Goal: Check status

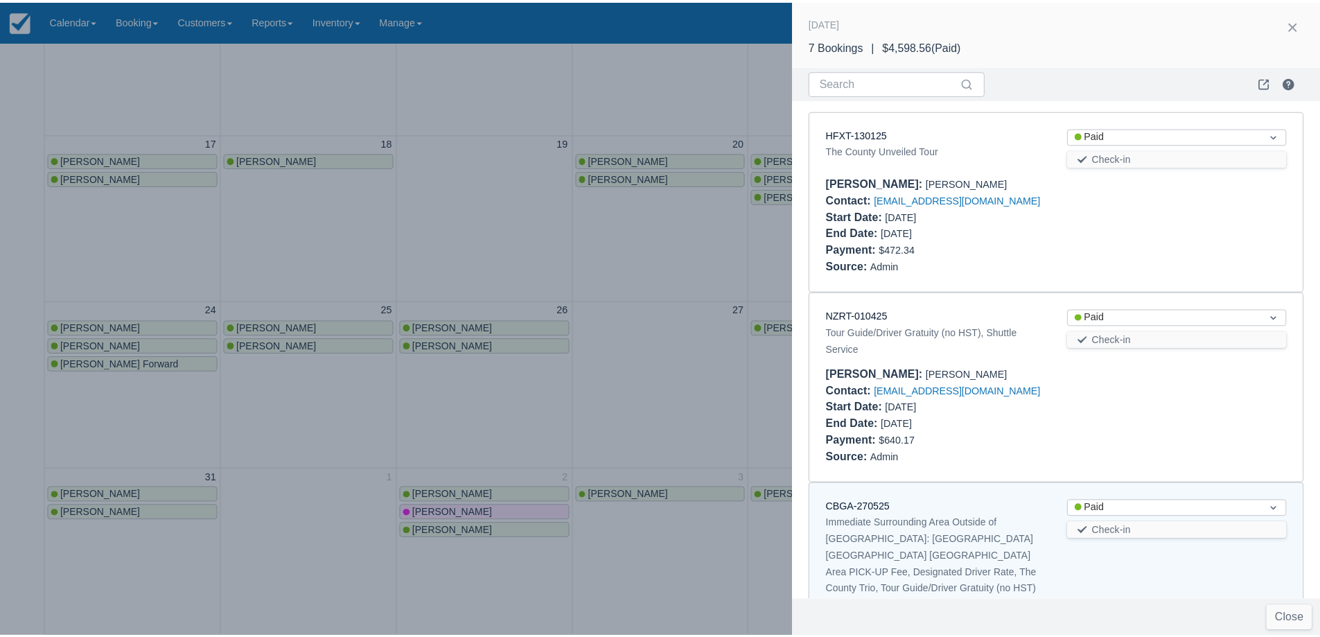
scroll to position [153, 0]
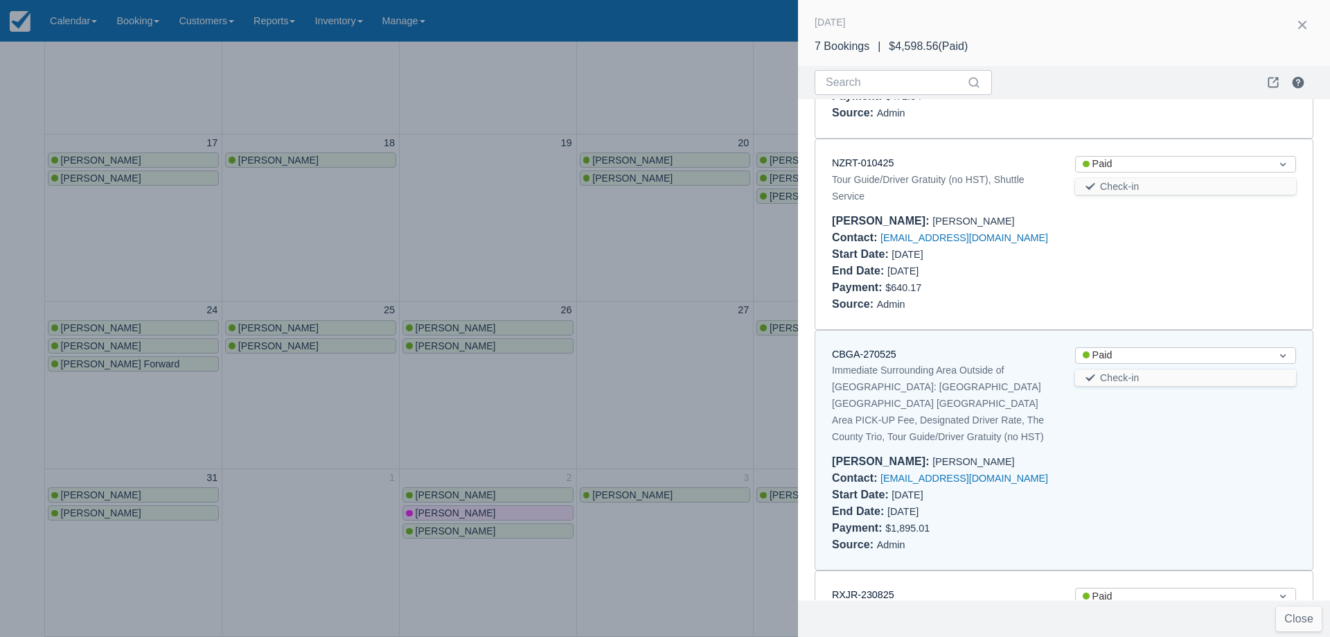
click at [441, 233] on div at bounding box center [665, 318] width 1330 height 637
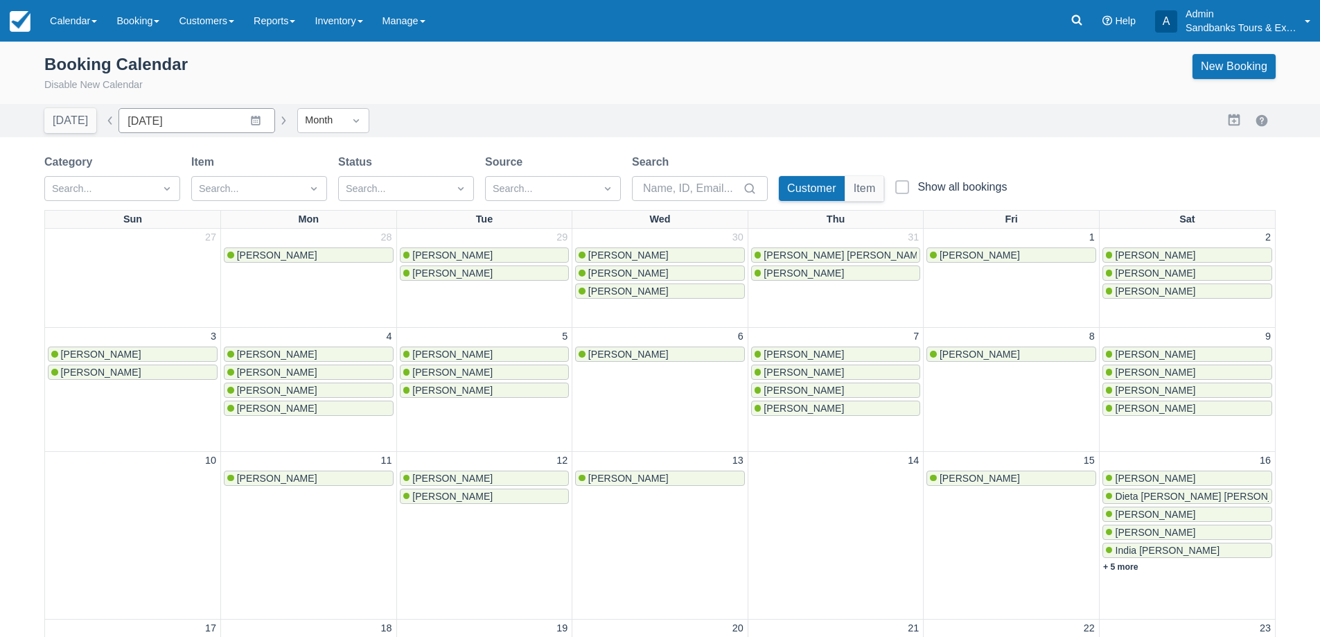
scroll to position [0, 0]
click at [280, 124] on button "button" at bounding box center [283, 122] width 17 height 17
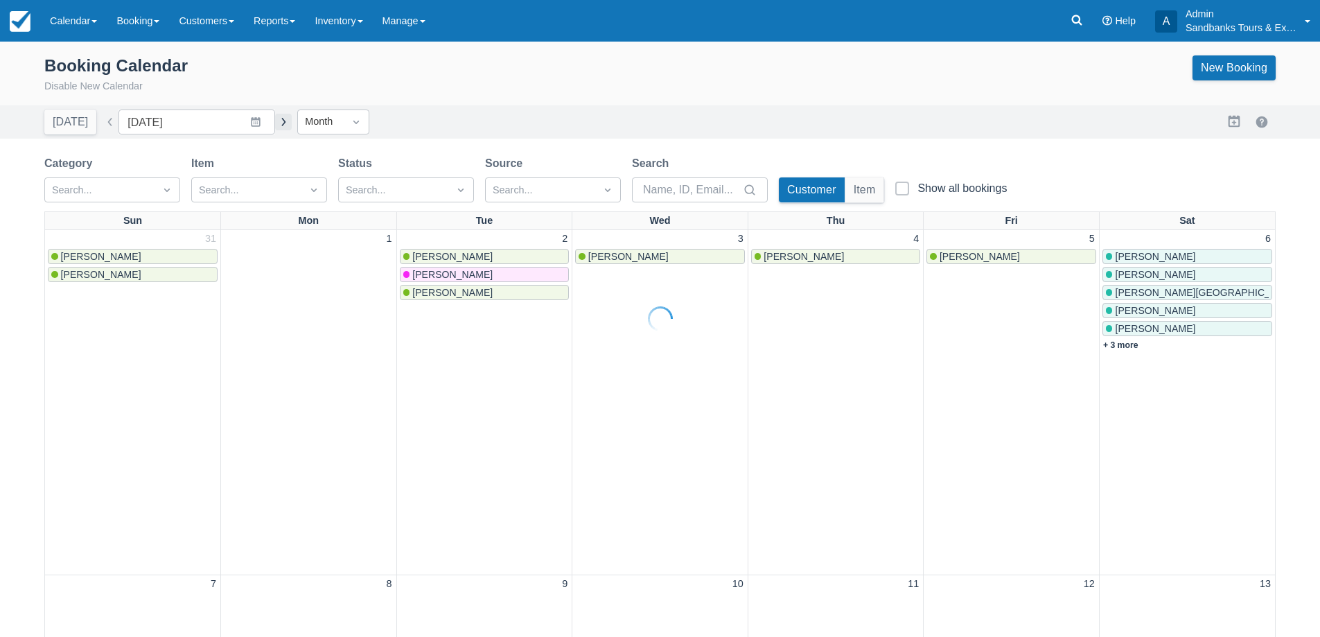
click at [280, 124] on div at bounding box center [660, 318] width 1320 height 637
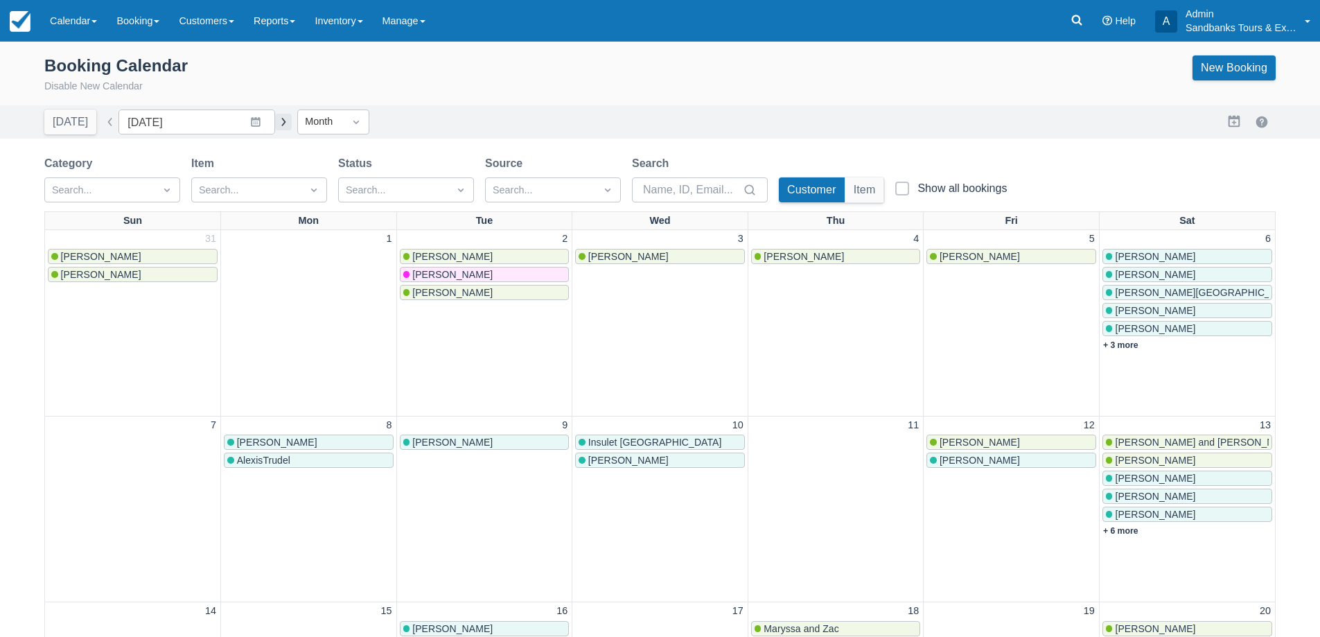
click at [277, 123] on button "button" at bounding box center [283, 122] width 17 height 17
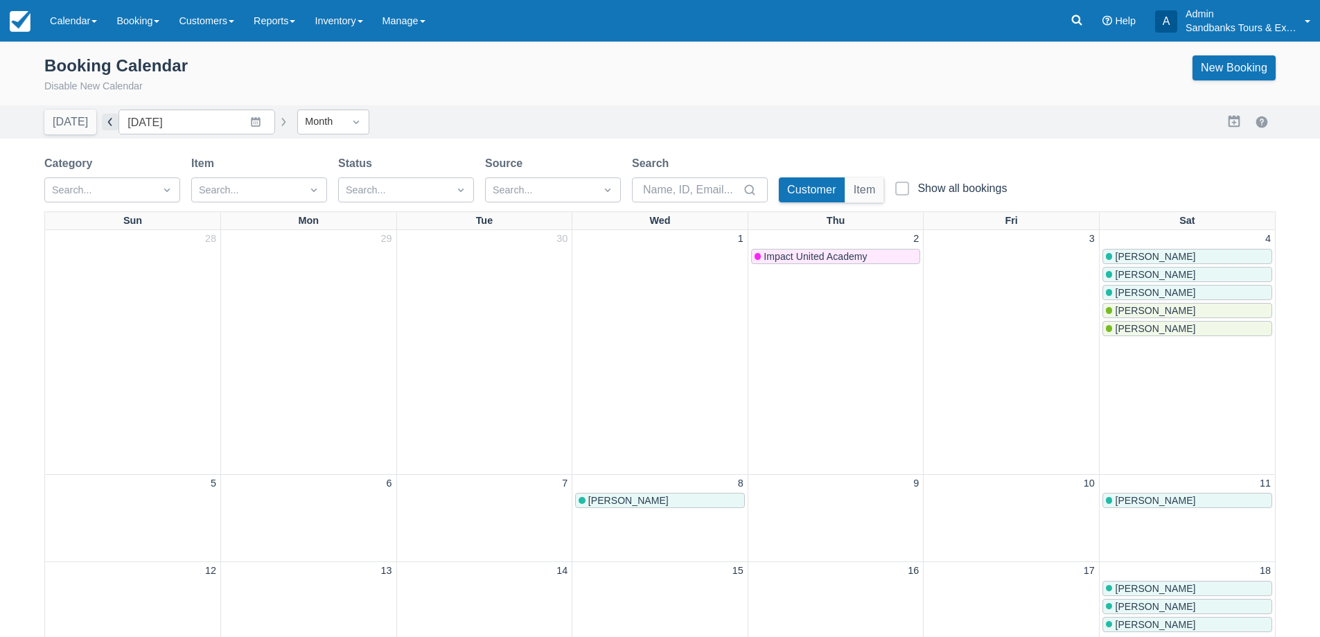
click at [103, 122] on button "button" at bounding box center [110, 122] width 17 height 17
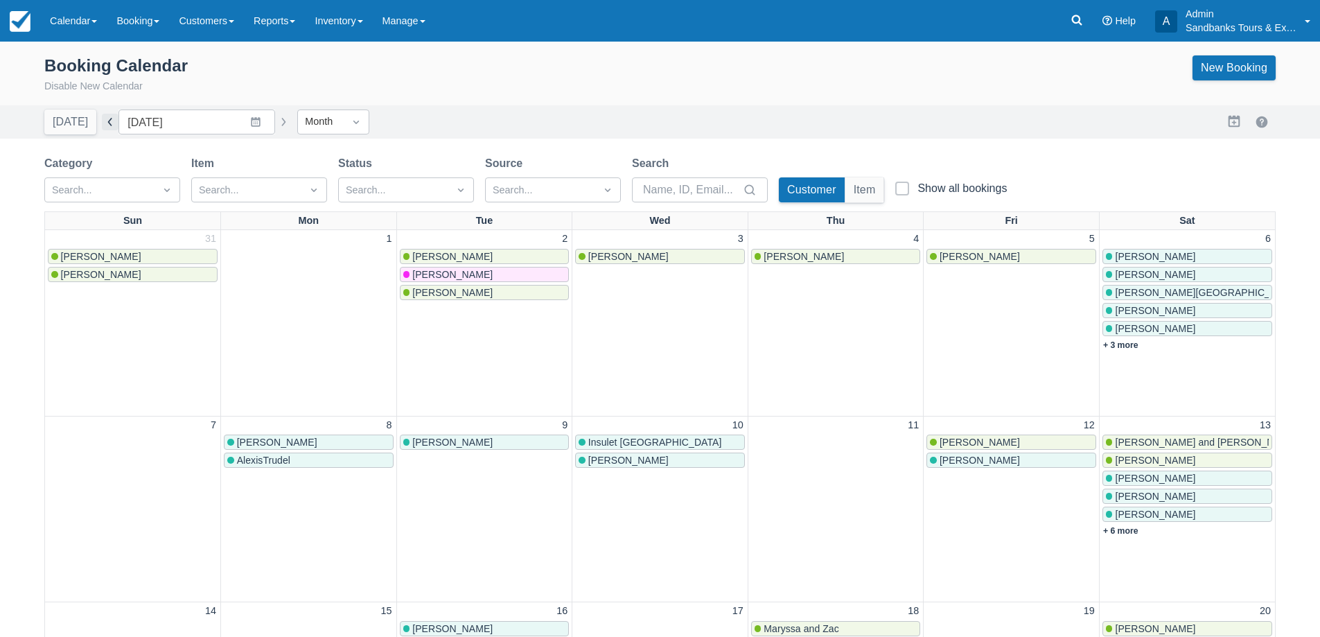
click at [104, 127] on button "button" at bounding box center [110, 122] width 17 height 17
type input "[DATE]"
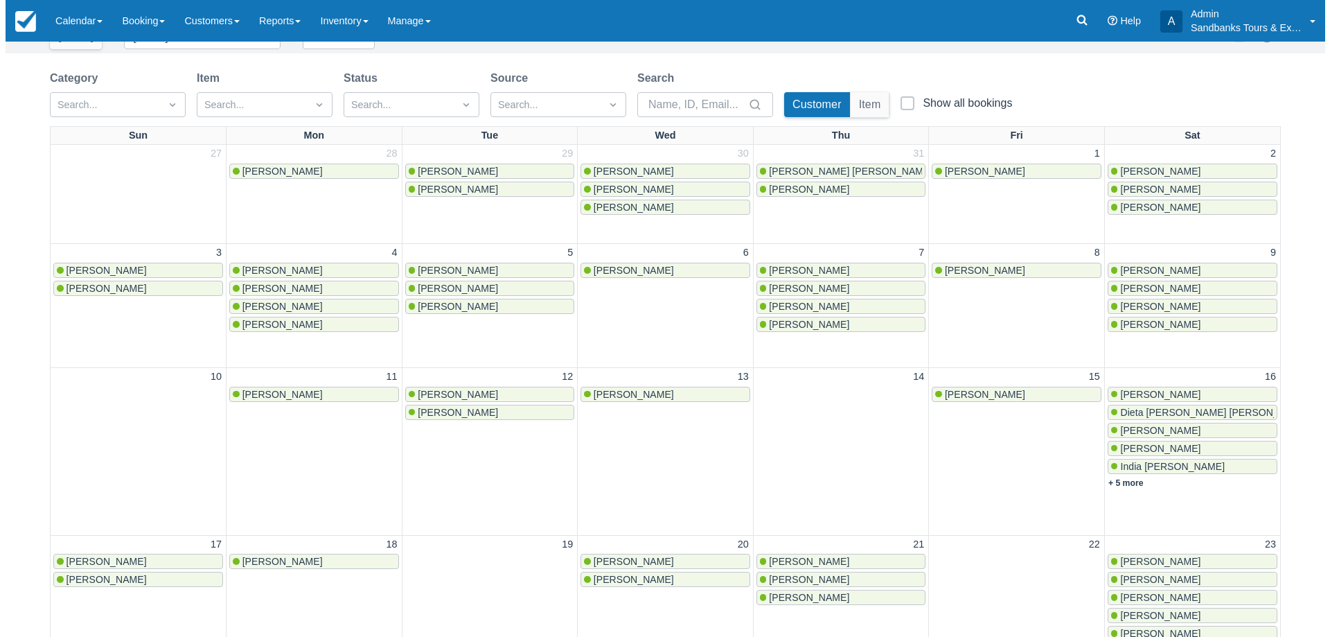
scroll to position [486, 0]
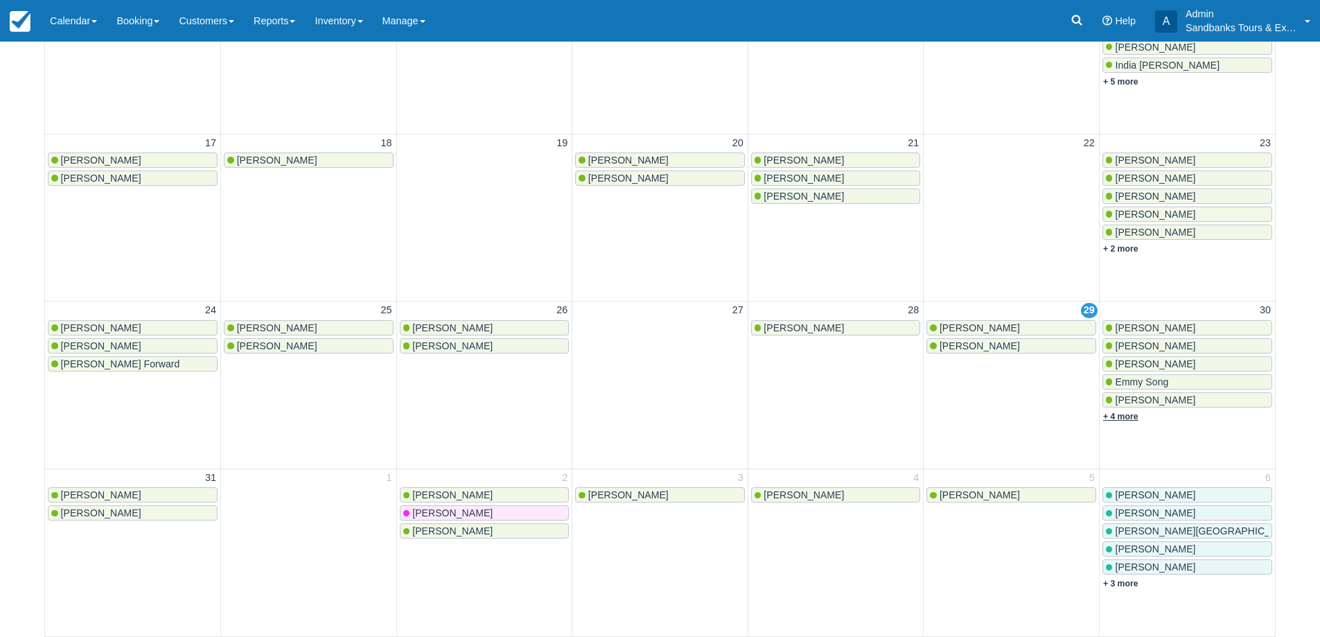
click at [1118, 413] on link "+ 4 more" at bounding box center [1120, 417] width 35 height 10
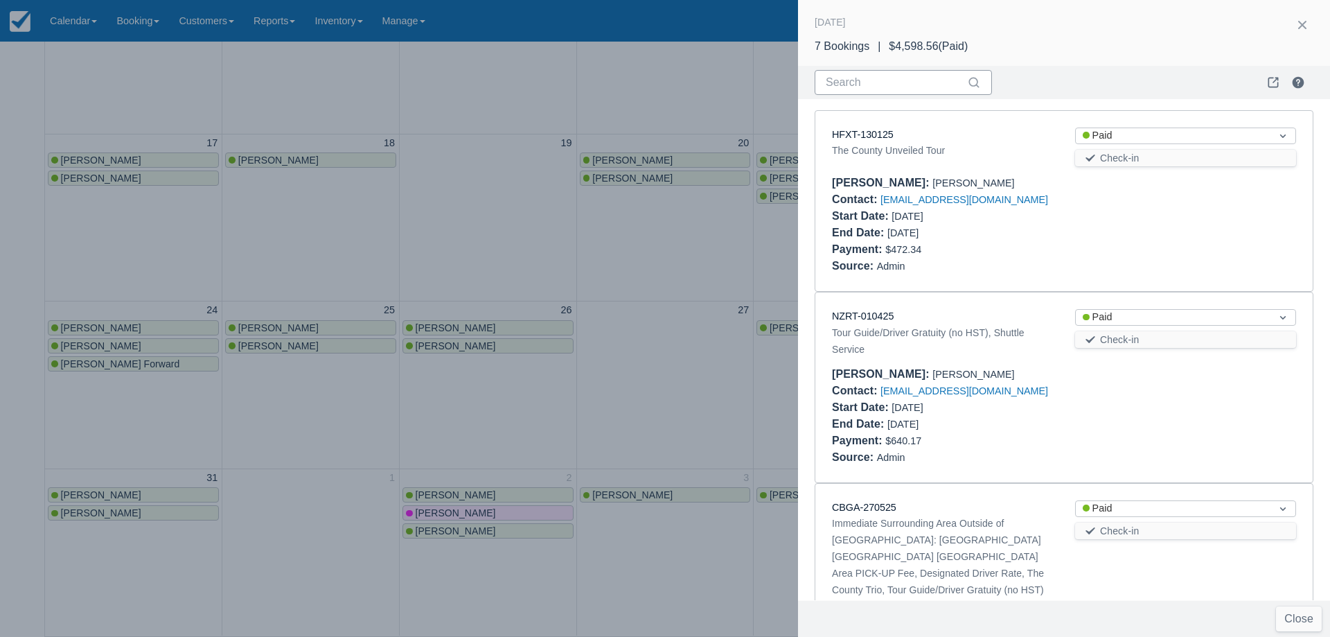
click at [863, 75] on input "Search" at bounding box center [895, 82] width 139 height 25
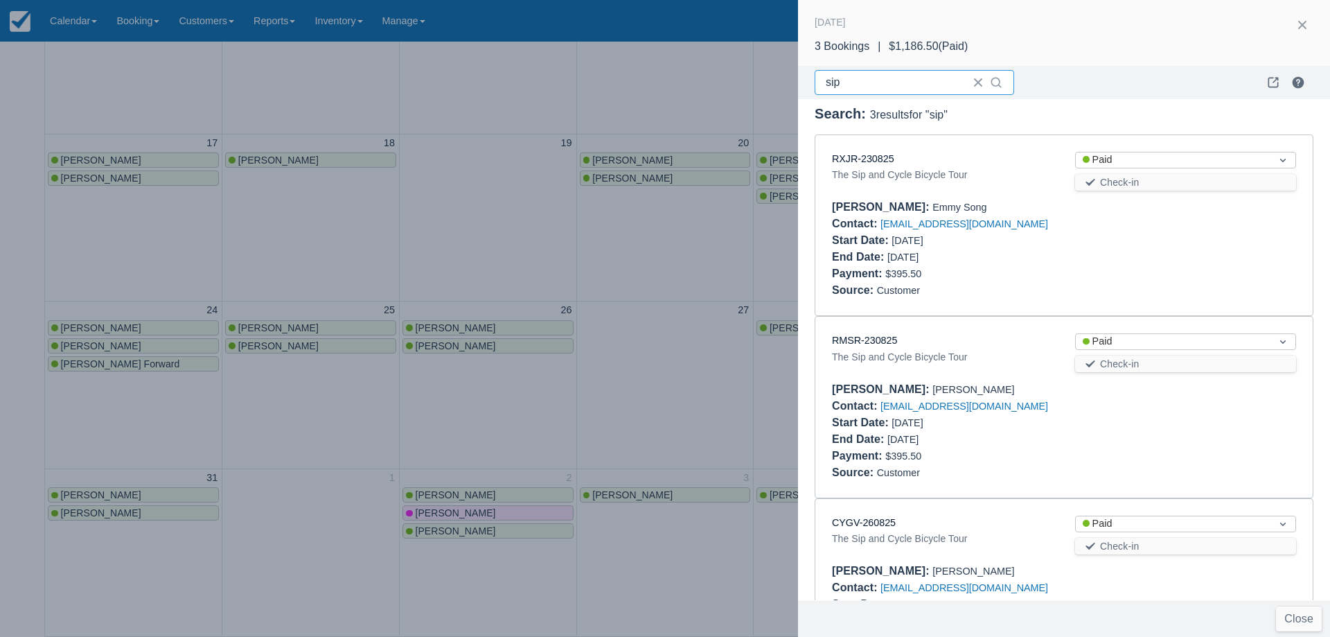
scroll to position [0, 0]
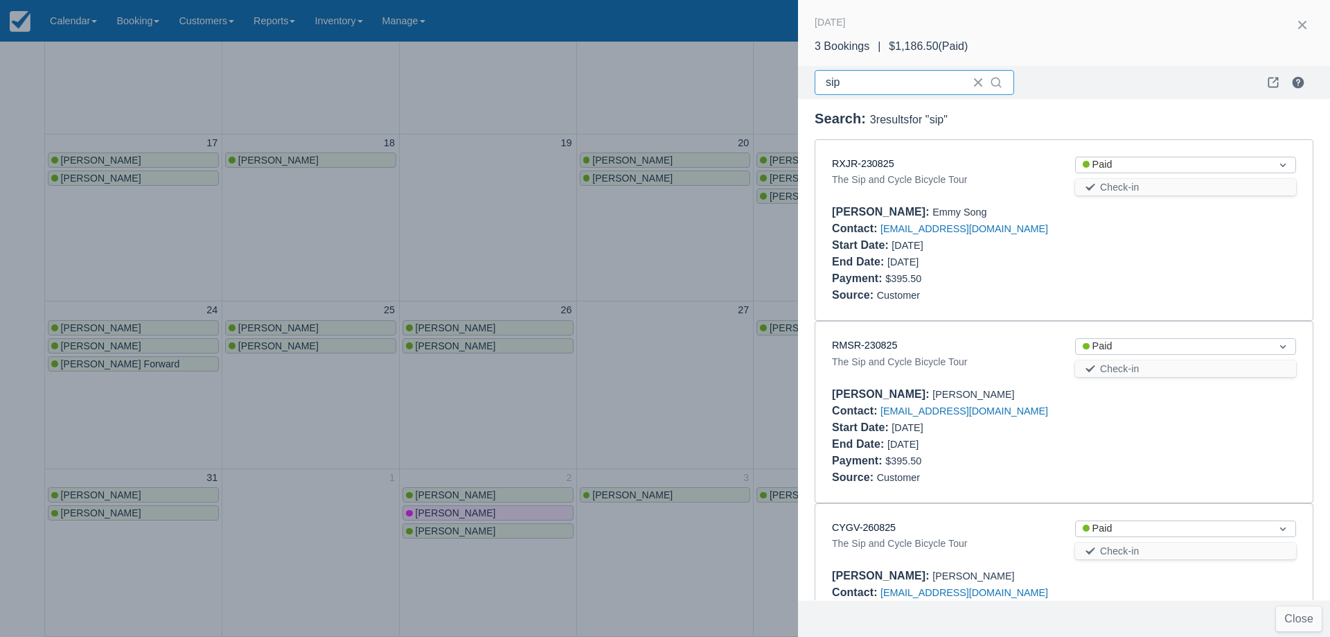
type input "sip"
click at [851, 161] on link "RXJR-230825" at bounding box center [863, 163] width 62 height 11
click at [878, 352] on div "RMSR-230825" at bounding box center [942, 345] width 221 height 15
click at [877, 351] on link "RMSR-230825" at bounding box center [864, 345] width 65 height 11
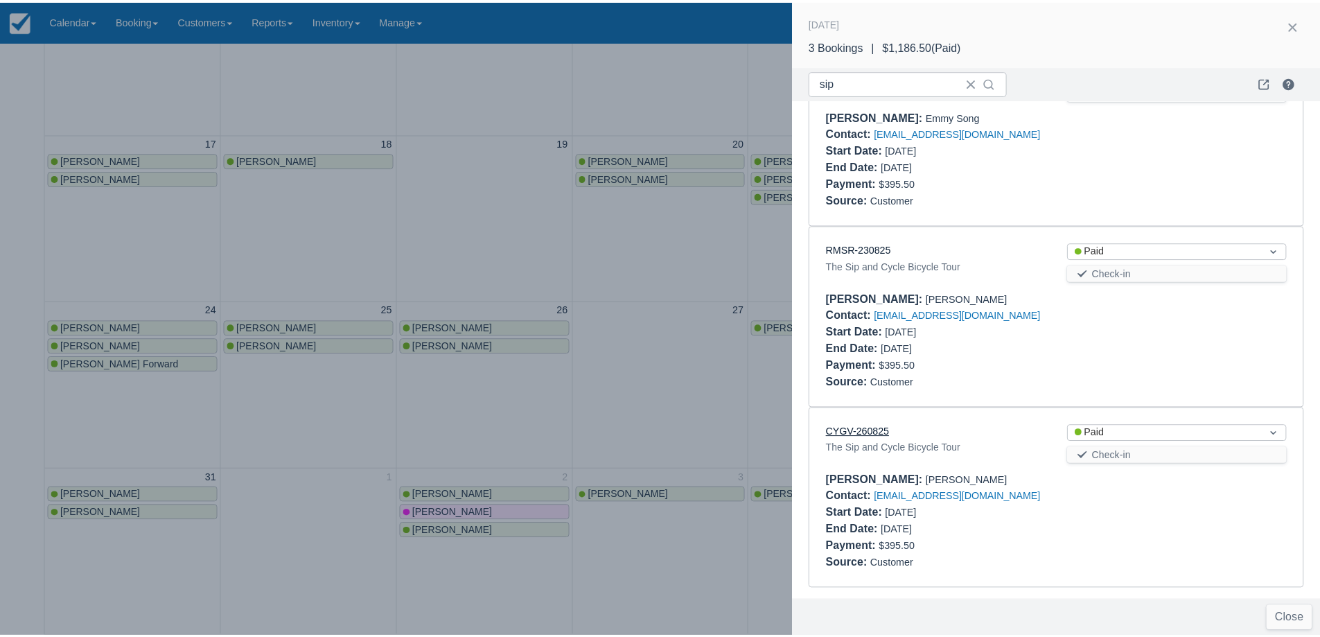
scroll to position [96, 0]
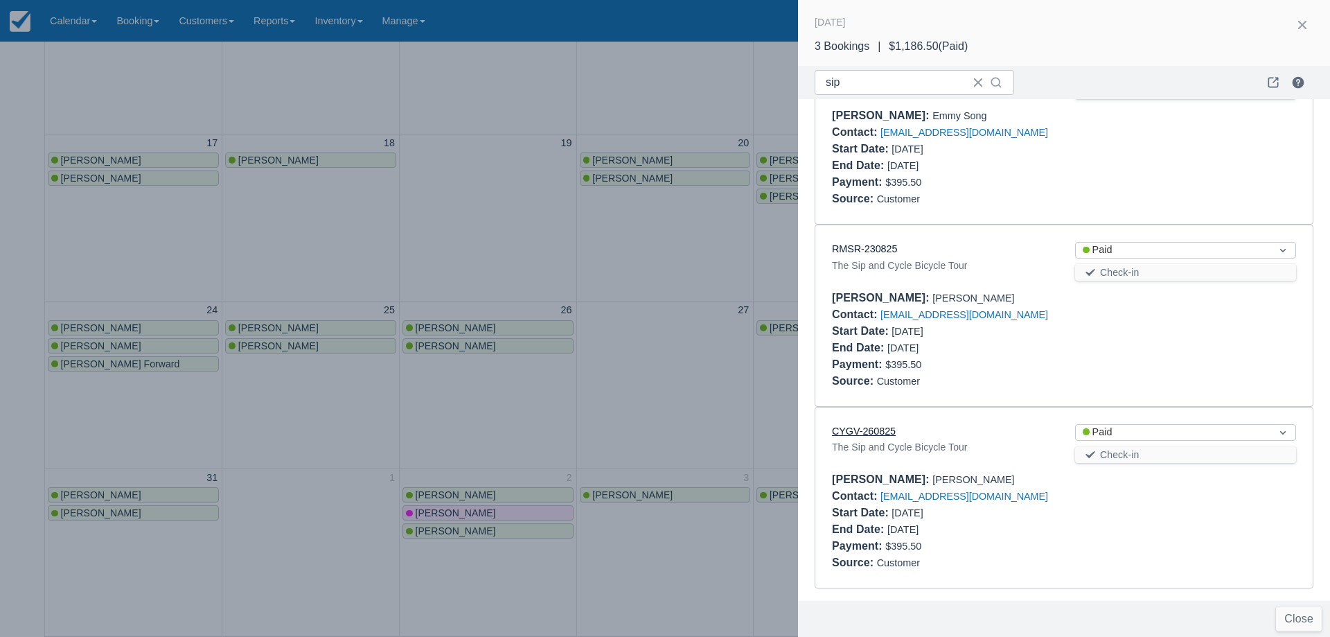
click at [871, 434] on link "CYGV-260825" at bounding box center [864, 430] width 64 height 11
click at [508, 246] on div at bounding box center [665, 318] width 1330 height 637
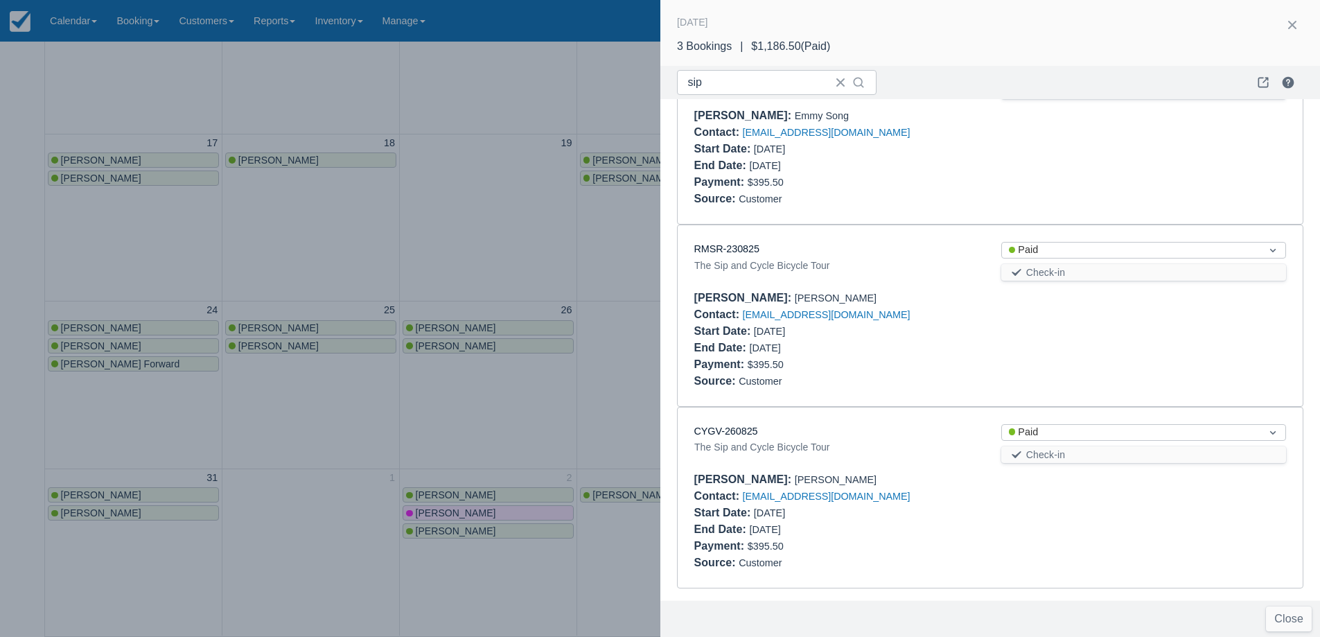
scroll to position [0, 0]
